Goal: Complete application form

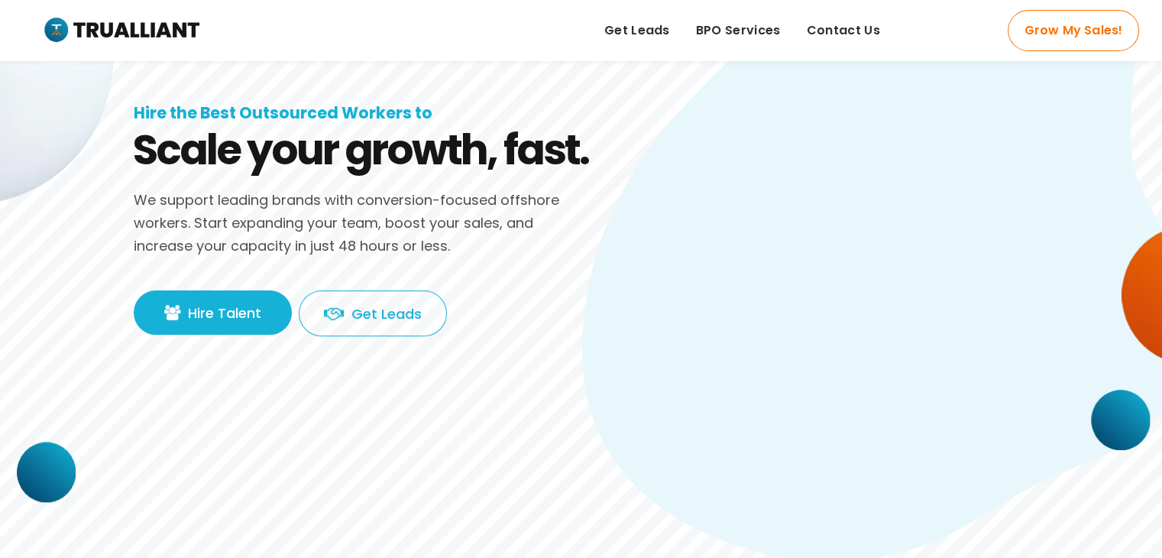
scroll to position [171, 0]
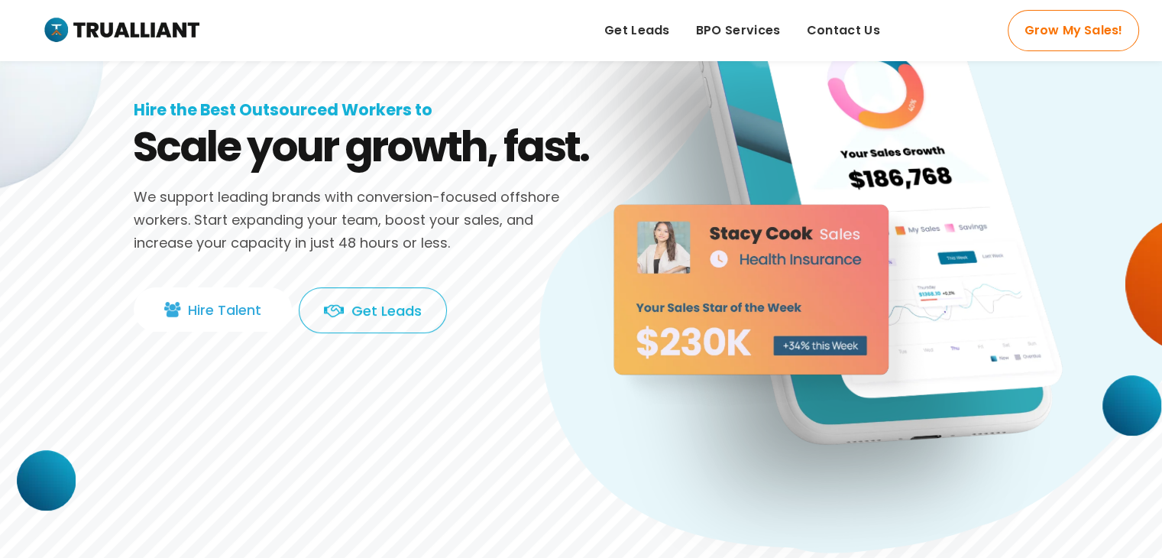
click at [275, 322] on link "Hire Talent" at bounding box center [213, 309] width 158 height 44
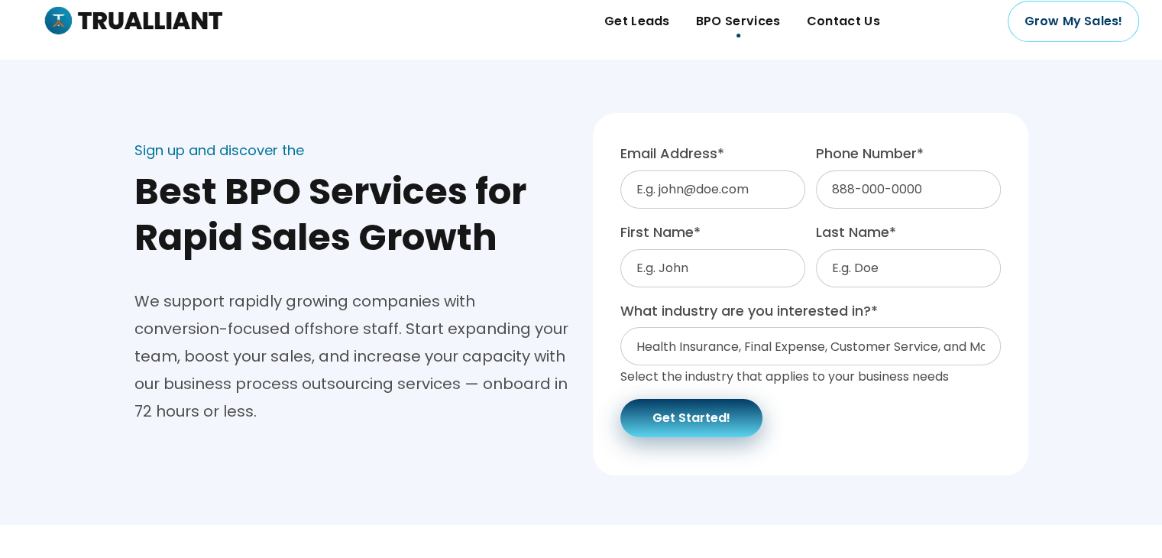
scroll to position [15, 0]
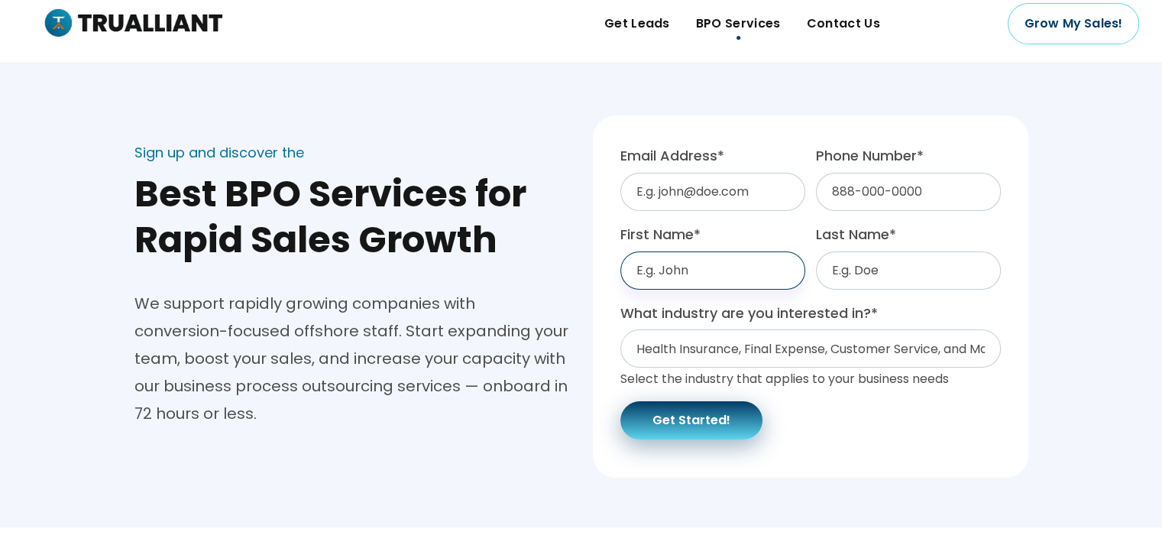
click at [682, 273] on input "First Name *" at bounding box center [712, 270] width 185 height 38
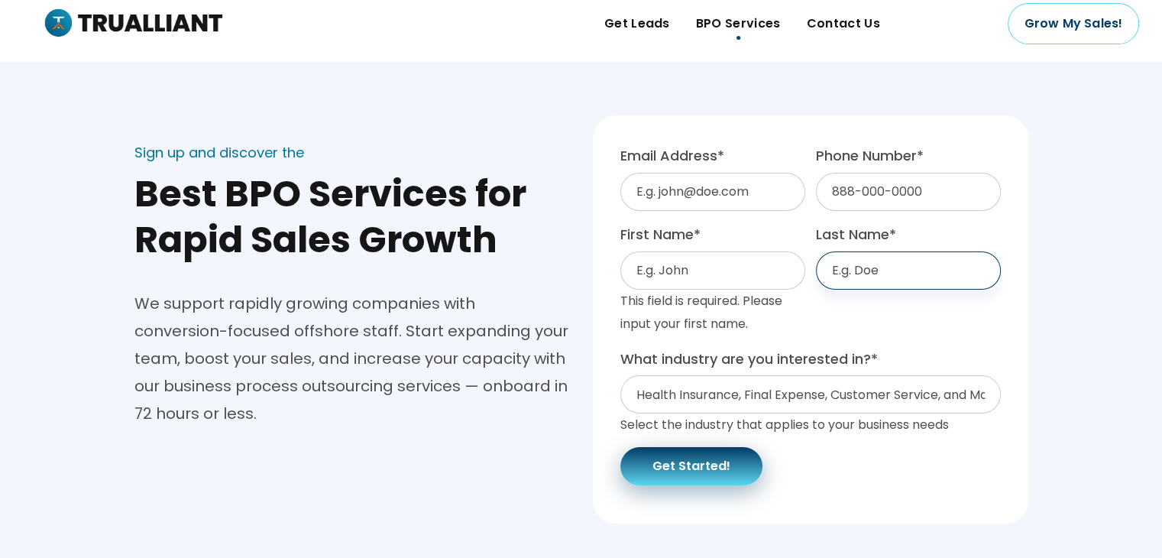
click at [900, 255] on input "Last Name *" at bounding box center [908, 270] width 185 height 38
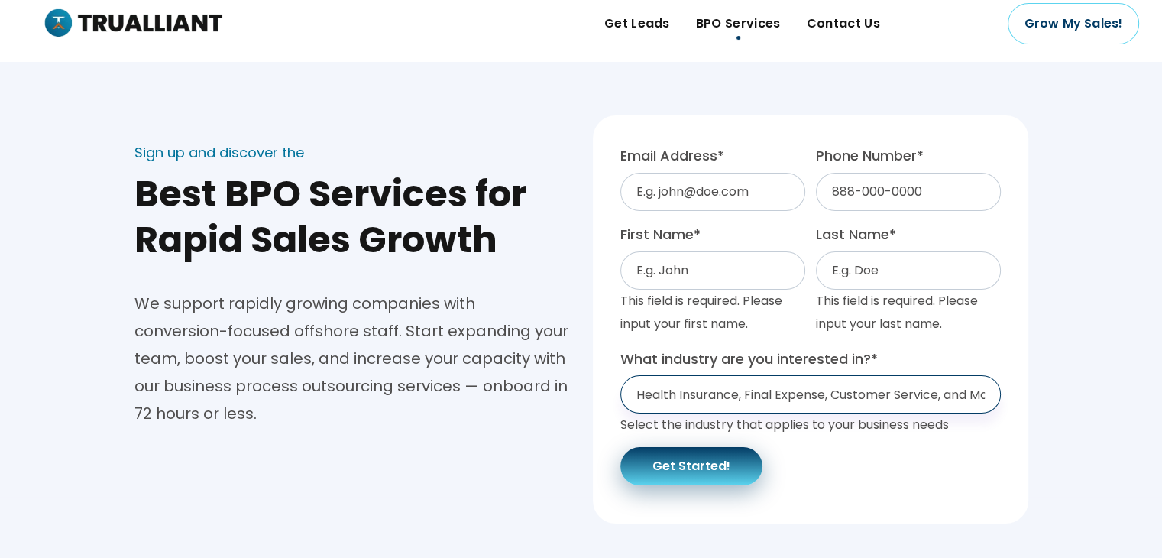
click at [824, 399] on select "Health Insurance, Final Expense, Customer Service, and More... Health Insurance…" at bounding box center [810, 394] width 381 height 38
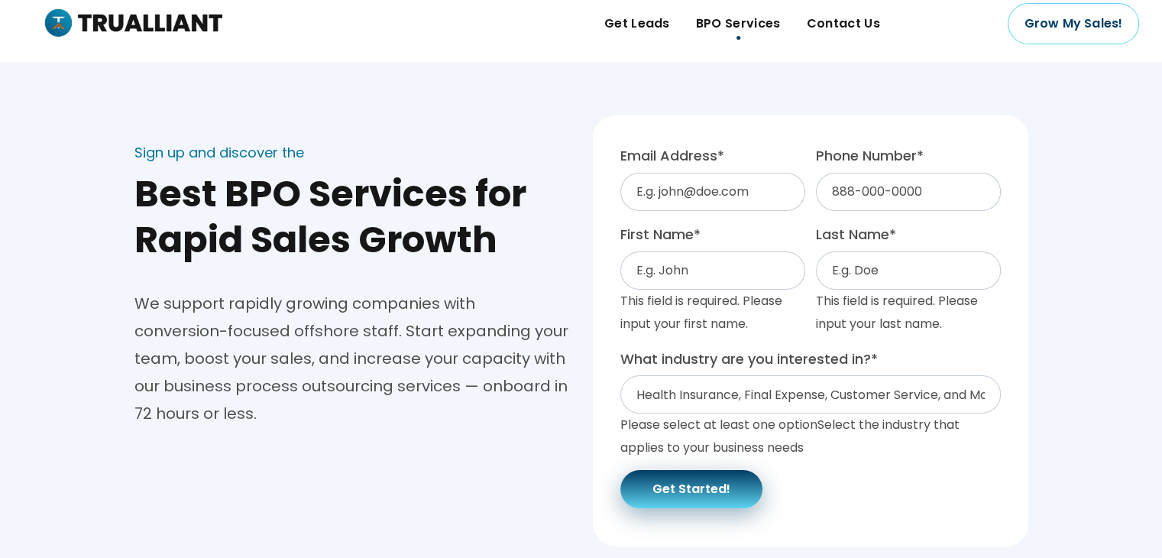
click at [476, 278] on div at bounding box center [352, 276] width 436 height 27
